Goal: Task Accomplishment & Management: Complete application form

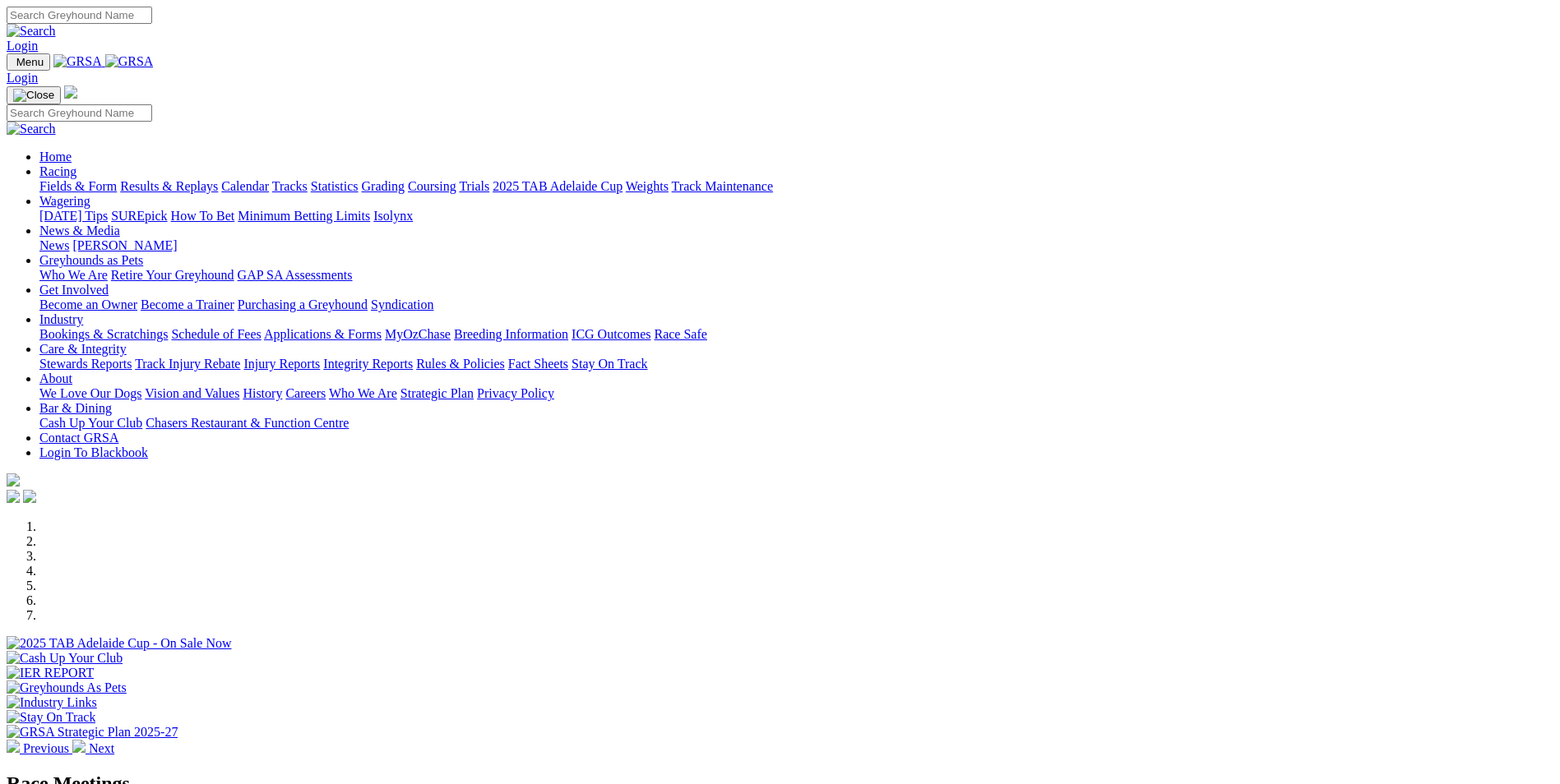
click at [167, 327] on link "Bookings & Scratchings" at bounding box center [104, 334] width 129 height 14
